Goal: Complete application form: Complete application form

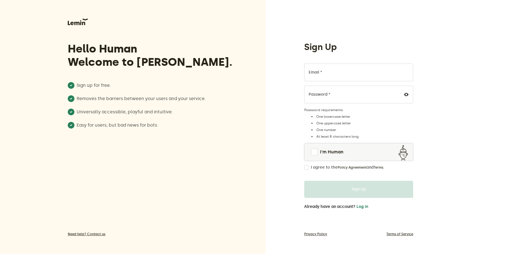
click at [313, 71] on label "Email *" at bounding box center [316, 72] width 14 height 4
click at [313, 71] on input "Email *" at bounding box center [358, 73] width 109 height 18
type input "[EMAIL_ADDRESS][DOMAIN_NAME]"
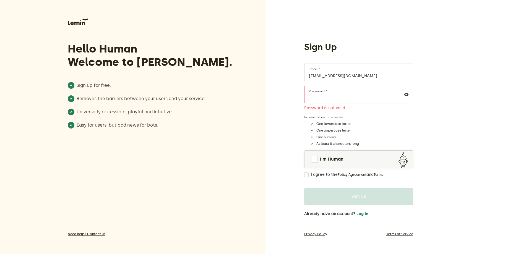
click at [356, 108] on label "Password is not valid" at bounding box center [358, 108] width 109 height 5
click at [267, 95] on div "Sign Up [EMAIL_ADDRESS][DOMAIN_NAME] Email * Password * Password is not valid P…" at bounding box center [397, 127] width 265 height 254
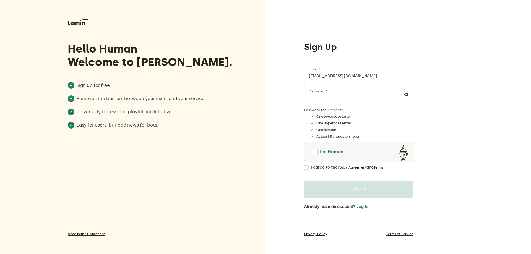
click at [314, 152] on span at bounding box center [314, 152] width 7 height 7
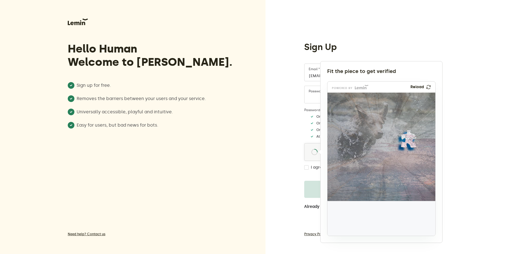
drag, startPoint x: 345, startPoint y: 219, endPoint x: 408, endPoint y: 139, distance: 101.6
click at [408, 139] on img at bounding box center [372, 175] width 179 height 108
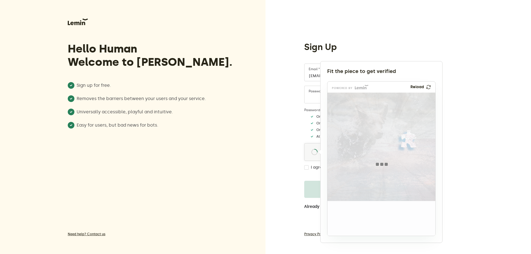
click at [408, 139] on div at bounding box center [381, 165] width 108 height 144
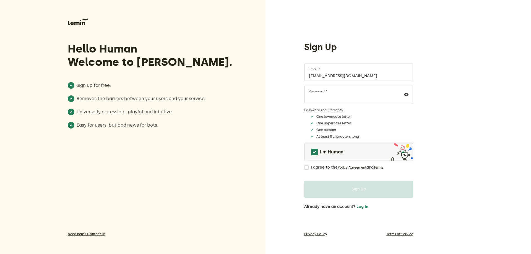
click at [309, 169] on div "I agree to the Policy Agreement and Terms ." at bounding box center [358, 167] width 109 height 4
click at [308, 166] on input "I agree to the Policy Agreement and Terms ." at bounding box center [306, 167] width 4 height 4
checkbox input "true"
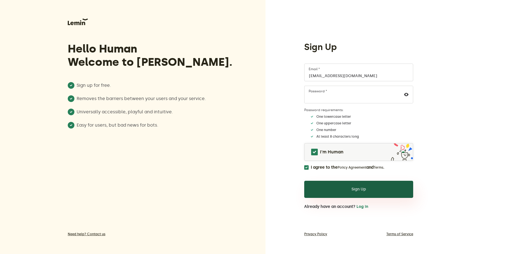
click at [361, 188] on button "Sign Up" at bounding box center [358, 189] width 109 height 17
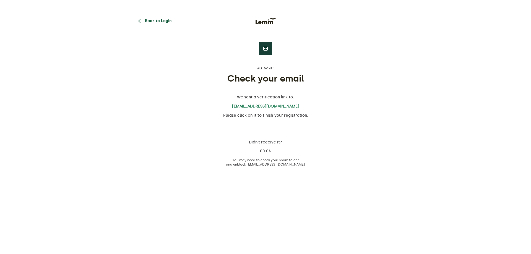
click at [159, 22] on button "Back to Login" at bounding box center [153, 21] width 35 height 7
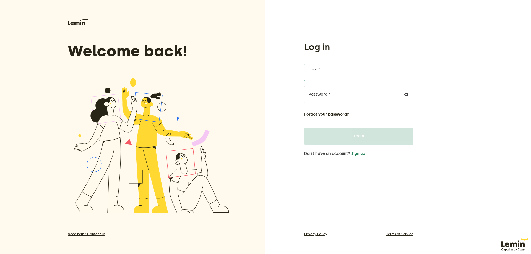
type input "[EMAIL_ADDRESS][DOMAIN_NAME]"
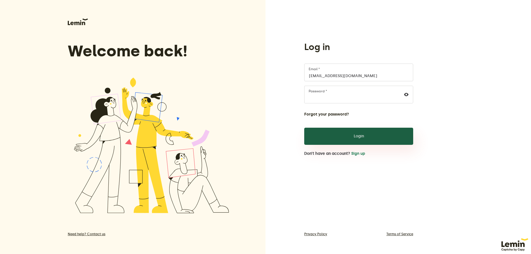
click at [352, 139] on button "Login" at bounding box center [358, 136] width 109 height 17
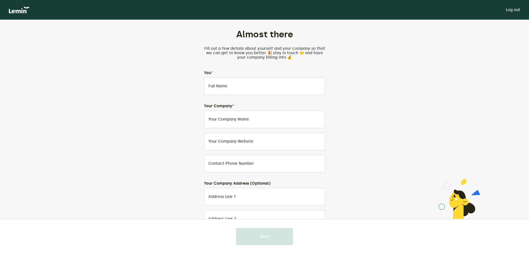
click at [244, 84] on div at bounding box center [264, 127] width 529 height 254
click at [225, 87] on label "Full Name" at bounding box center [217, 86] width 19 height 4
click at [225, 87] on input "Full Name" at bounding box center [264, 86] width 121 height 18
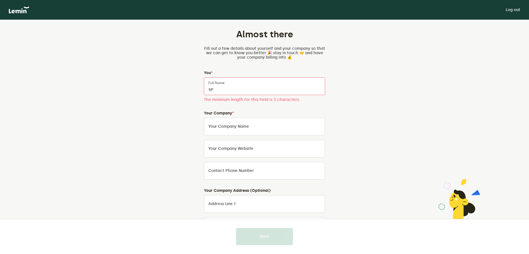
click at [376, 95] on div "Almost there Fill out a few details about yourself and your company so that we …" at bounding box center [264, 189] width 259 height 339
click at [224, 87] on input "SP" at bounding box center [264, 86] width 121 height 18
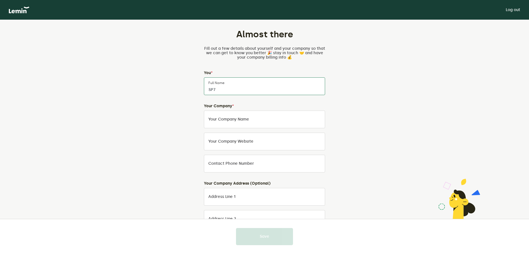
type input "SP7"
click at [230, 123] on input "Your Company Name" at bounding box center [264, 120] width 121 height 18
type input "Cloto"
click at [229, 143] on label "Your company website" at bounding box center [230, 141] width 45 height 4
click at [229, 143] on input "Your company website" at bounding box center [264, 142] width 121 height 18
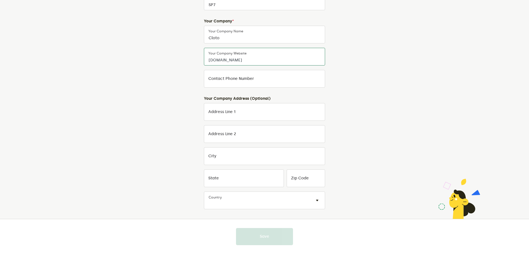
scroll to position [70, 0]
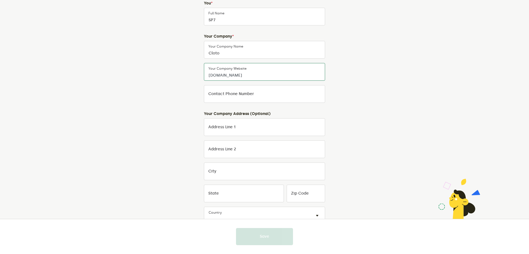
type input "[DOMAIN_NAME]"
click at [241, 130] on input "Address Line 1" at bounding box center [264, 127] width 121 height 18
type input "[STREET_ADDRESS]"
type input "3357775136"
type input "Olbia (SS)"
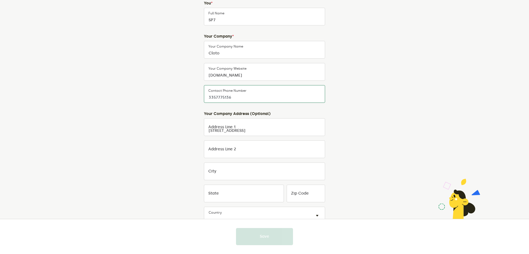
type input "SS"
type input "07026"
drag, startPoint x: 244, startPoint y: 98, endPoint x: 175, endPoint y: 100, distance: 69.7
click at [175, 100] on div "Almost there Fill out a few details about yourself and your company so that we …" at bounding box center [264, 116] width 259 height 332
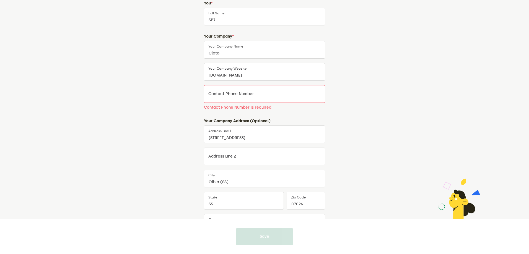
click at [381, 181] on div "Almost there Fill out a few details about yourself and your company so that we …" at bounding box center [264, 119] width 259 height 339
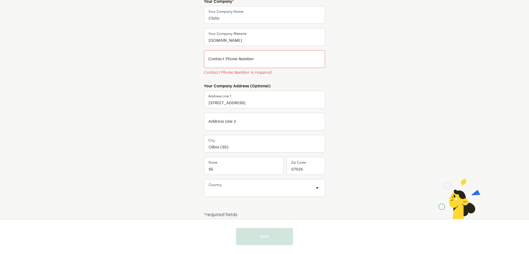
scroll to position [0, 0]
